Goal: Information Seeking & Learning: Learn about a topic

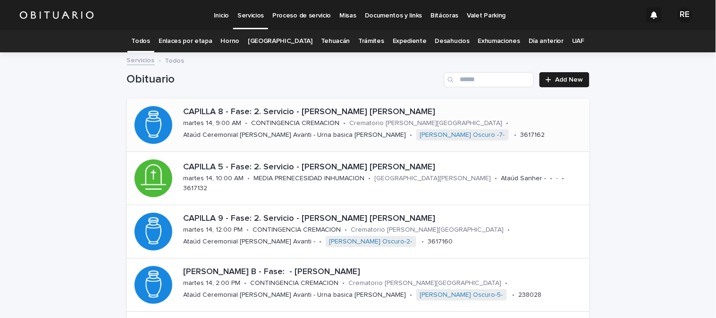
click at [298, 115] on p "CAPILLA 8 - Fase: 2. Servicio - [PERSON_NAME] [PERSON_NAME]" at bounding box center [384, 112] width 402 height 10
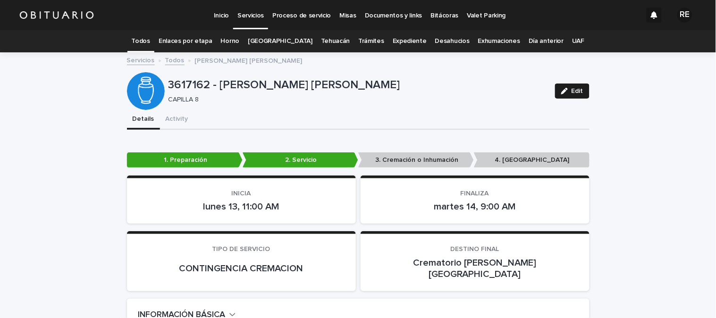
click at [150, 40] on link "Todos" at bounding box center [141, 41] width 18 height 22
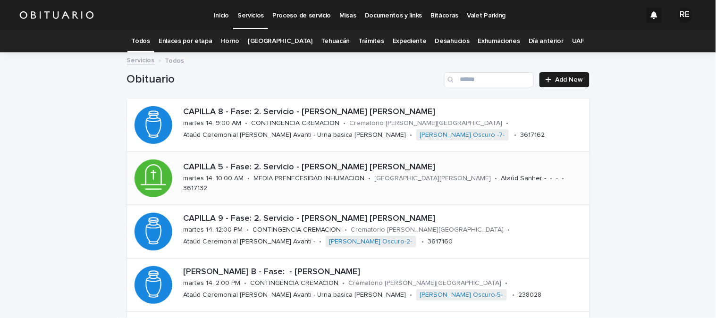
click at [210, 168] on p "CAPILLA 5 - Fase: 2. Servicio - [PERSON_NAME] [PERSON_NAME]" at bounding box center [384, 167] width 402 height 10
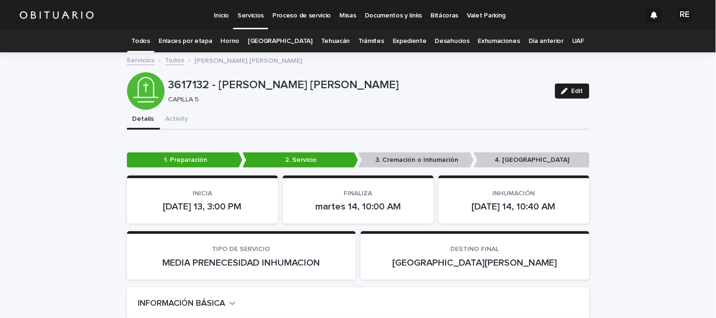
click at [150, 41] on link "Todos" at bounding box center [141, 41] width 18 height 22
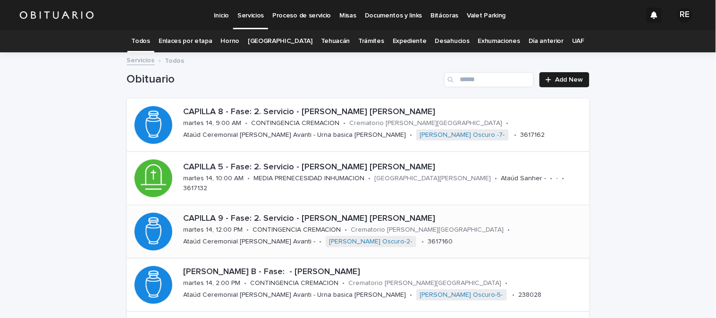
click at [264, 215] on p "CAPILLA 9 - Fase: 2. Servicio - [PERSON_NAME] [PERSON_NAME]" at bounding box center [384, 219] width 402 height 10
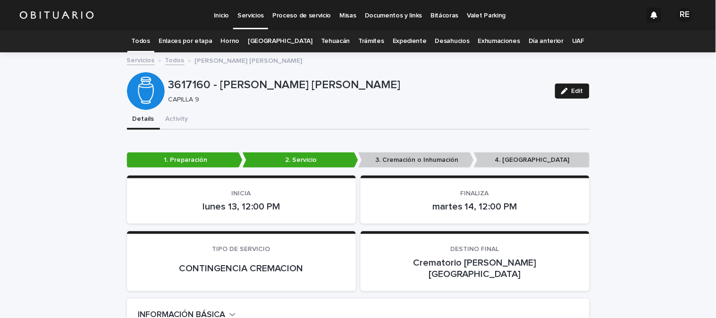
click at [150, 38] on link "Todos" at bounding box center [141, 41] width 18 height 22
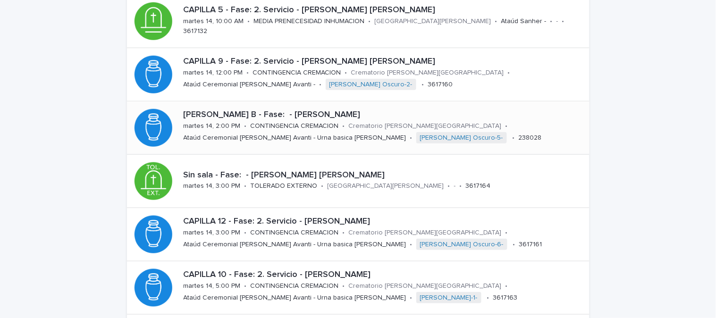
scroll to position [209, 0]
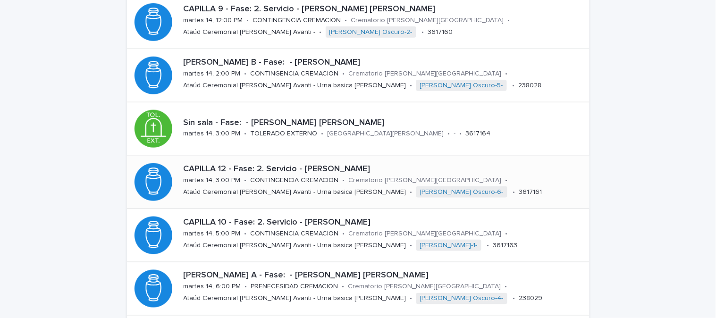
click at [218, 191] on p "Ataúd Ceremonial [PERSON_NAME] Avanti - Urna basica [PERSON_NAME]" at bounding box center [294, 192] width 223 height 8
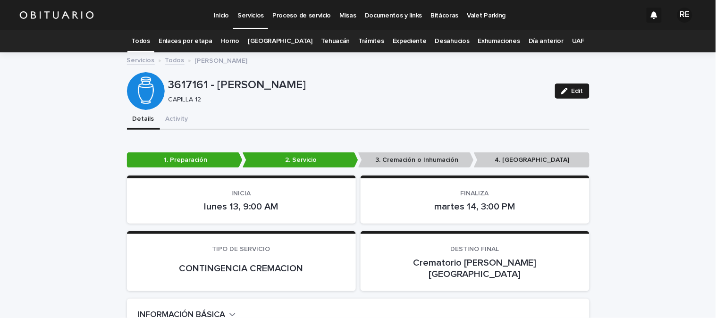
click at [150, 35] on link "Todos" at bounding box center [141, 41] width 18 height 22
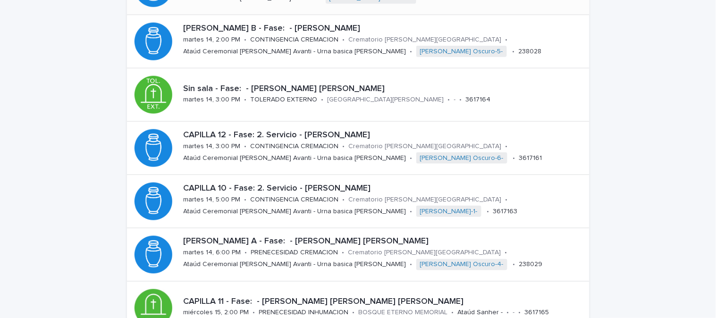
scroll to position [262, 0]
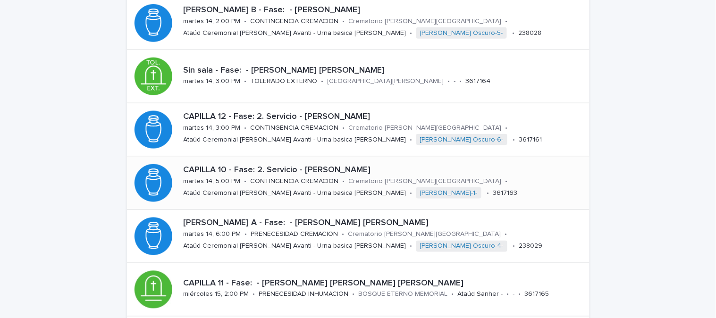
click at [203, 180] on p "martes 14, 5:00 PM" at bounding box center [211, 181] width 57 height 8
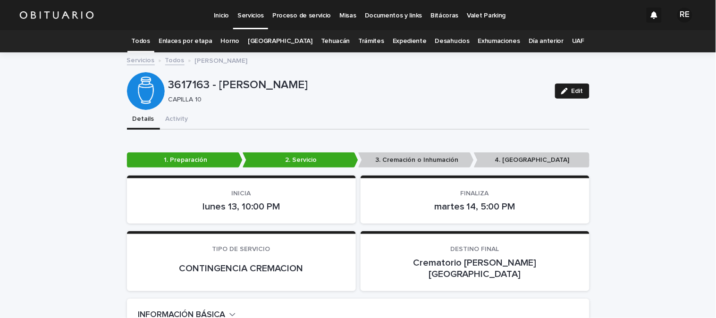
click at [150, 36] on link "Todos" at bounding box center [141, 41] width 18 height 22
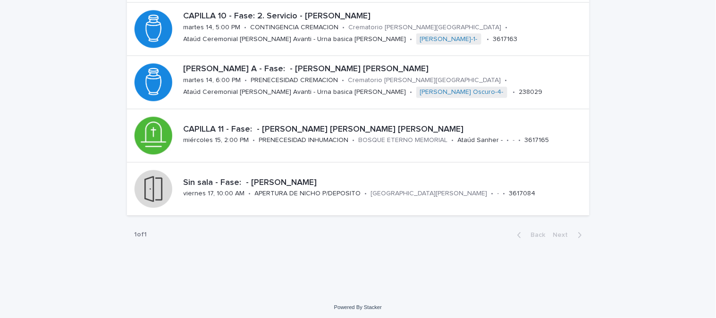
scroll to position [418, 0]
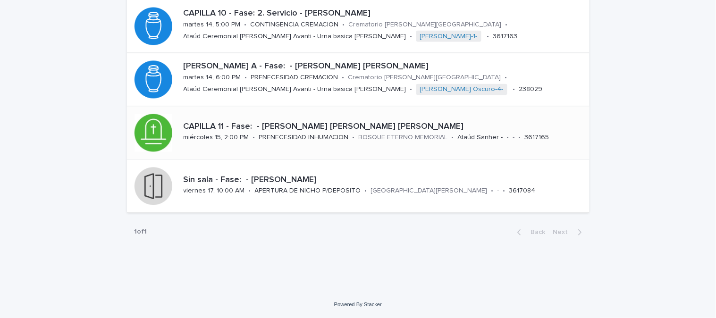
click at [210, 125] on p "CAPILLA 11 - Fase: - [PERSON_NAME] [PERSON_NAME] [PERSON_NAME]" at bounding box center [384, 127] width 402 height 10
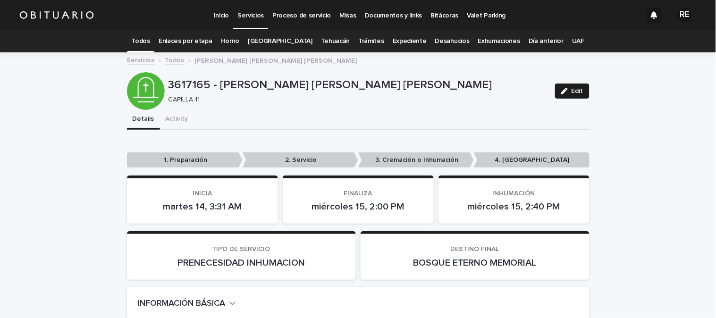
click at [150, 38] on link "Todos" at bounding box center [141, 41] width 18 height 22
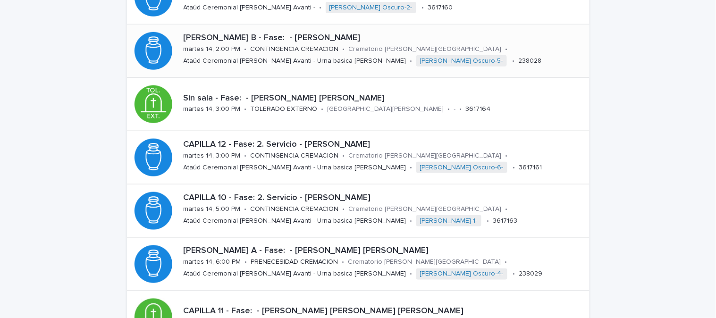
scroll to position [314, 0]
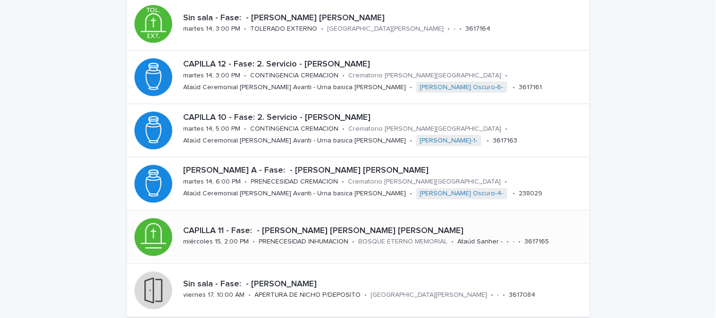
click at [300, 242] on p "PRENECESIDAD INHUMACION" at bounding box center [304, 242] width 90 height 8
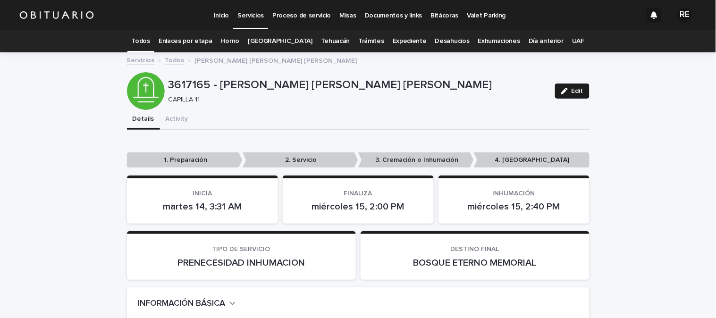
click at [150, 38] on link "Todos" at bounding box center [141, 41] width 18 height 22
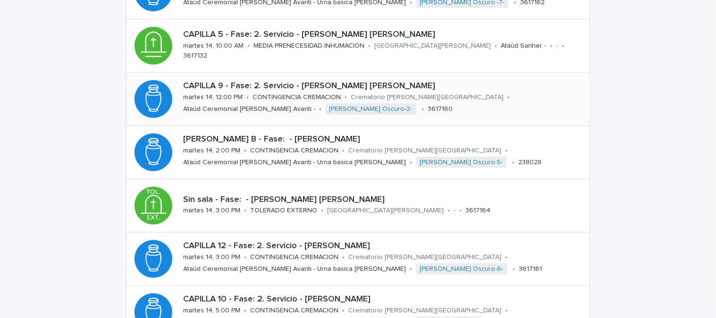
scroll to position [157, 0]
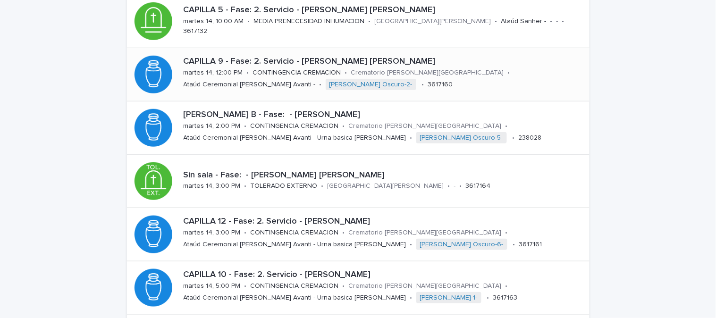
click at [228, 229] on p "martes 14, 3:00 PM" at bounding box center [211, 233] width 57 height 8
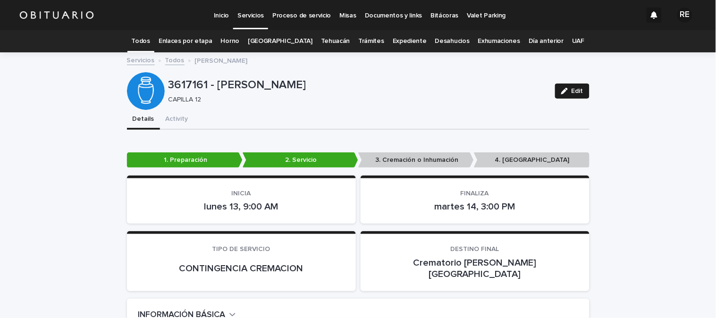
click at [150, 42] on link "Todos" at bounding box center [141, 41] width 18 height 22
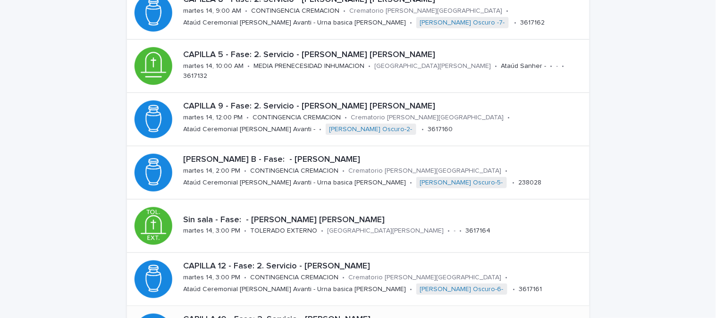
scroll to position [52, 0]
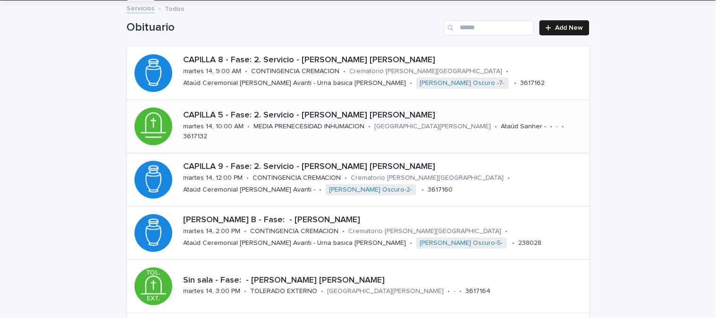
click at [271, 119] on p "CAPILLA 5 - Fase: 2. Servicio - [PERSON_NAME] [PERSON_NAME]" at bounding box center [384, 115] width 402 height 10
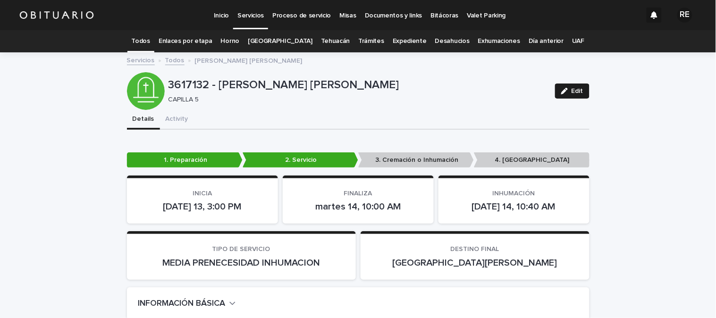
click at [150, 44] on link "Todos" at bounding box center [141, 41] width 18 height 22
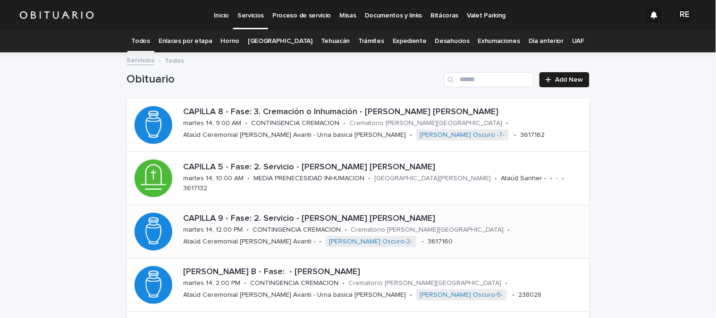
click at [327, 225] on div "CONTINGENCIA CREMACION" at bounding box center [297, 229] width 88 height 10
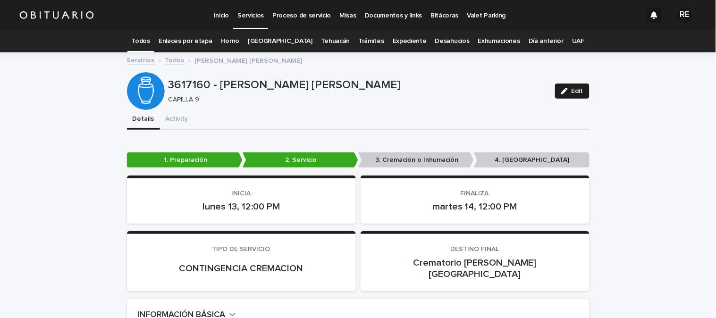
click at [150, 43] on link "Todos" at bounding box center [141, 41] width 18 height 22
